Goal: Find specific fact: Find specific fact

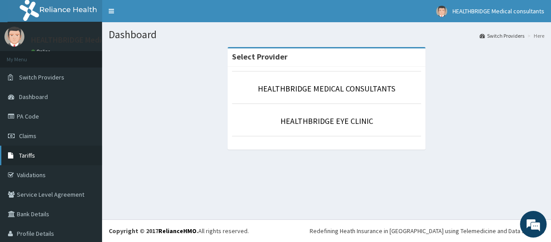
click at [53, 153] on link "Tariffs" at bounding box center [51, 155] width 102 height 20
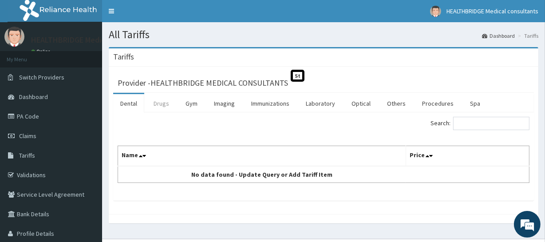
click at [161, 106] on link "Drugs" at bounding box center [161, 103] width 30 height 19
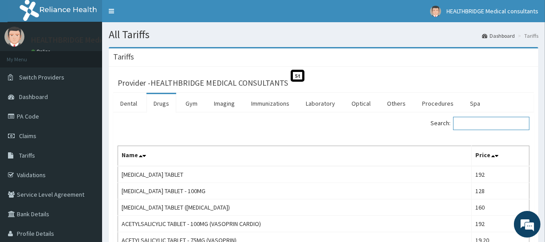
click at [484, 127] on input "Search:" at bounding box center [491, 123] width 76 height 13
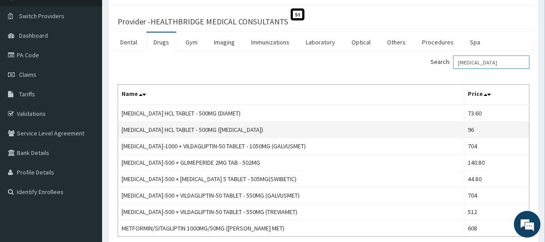
scroll to position [80, 0]
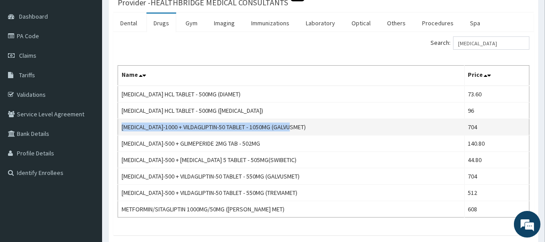
drag, startPoint x: 121, startPoint y: 125, endPoint x: 300, endPoint y: 129, distance: 178.7
click at [300, 129] on td "METFORMIN-1000 + VILDAGLIPTIN-50 TABLET - 1050MG (GALVUSMET)" at bounding box center [291, 127] width 346 height 16
copy td "METFORMIN-1000 + VILDAGLIPTIN-50 TABLET - 1050MG (GALVUSMET)"
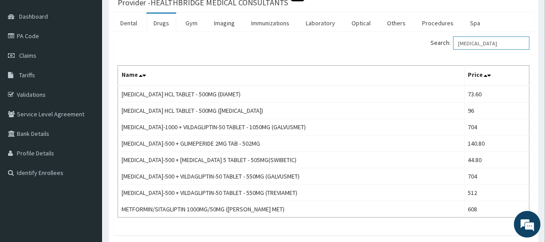
drag, startPoint x: 494, startPoint y: 41, endPoint x: 399, endPoint y: 40, distance: 94.9
click at [399, 40] on div "Search: metformin" at bounding box center [429, 44] width 199 height 16
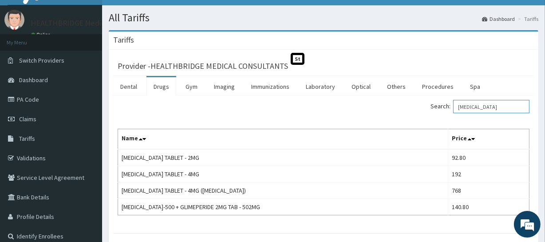
scroll to position [40, 0]
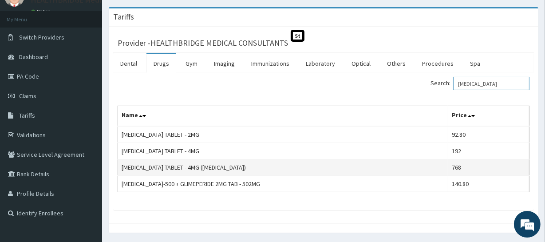
type input "glimepiride"
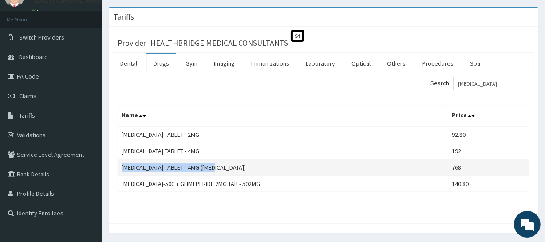
drag, startPoint x: 121, startPoint y: 165, endPoint x: 220, endPoint y: 172, distance: 99.1
click at [220, 172] on td "GLIMEPIRIDE TABLET - 4MG (AMARYL)" at bounding box center [283, 167] width 330 height 16
copy td "GLIMEPIRIDE TABLET - 4MG (AMARYL)"
